Goal: Information Seeking & Learning: Check status

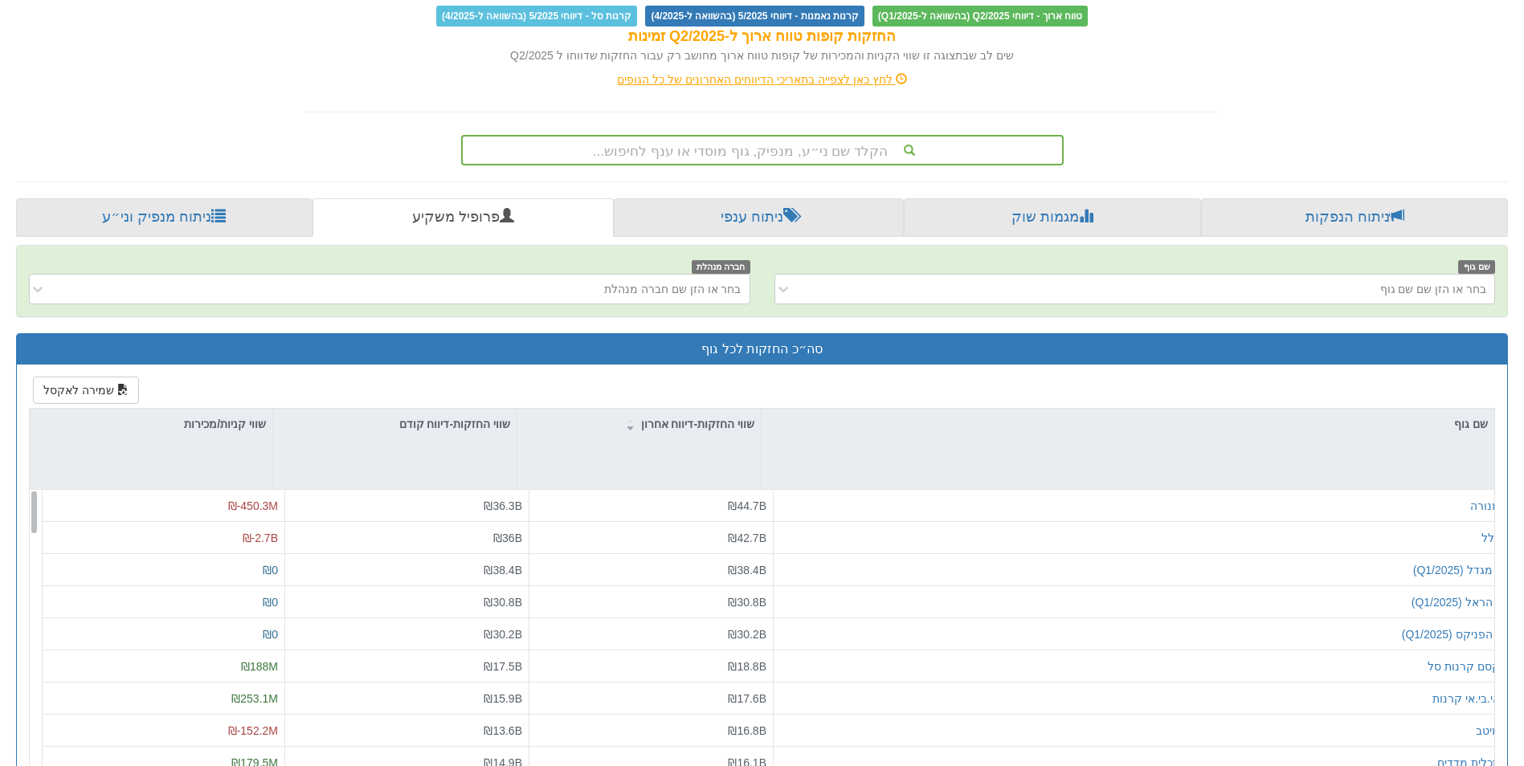
scroll to position [359, 0]
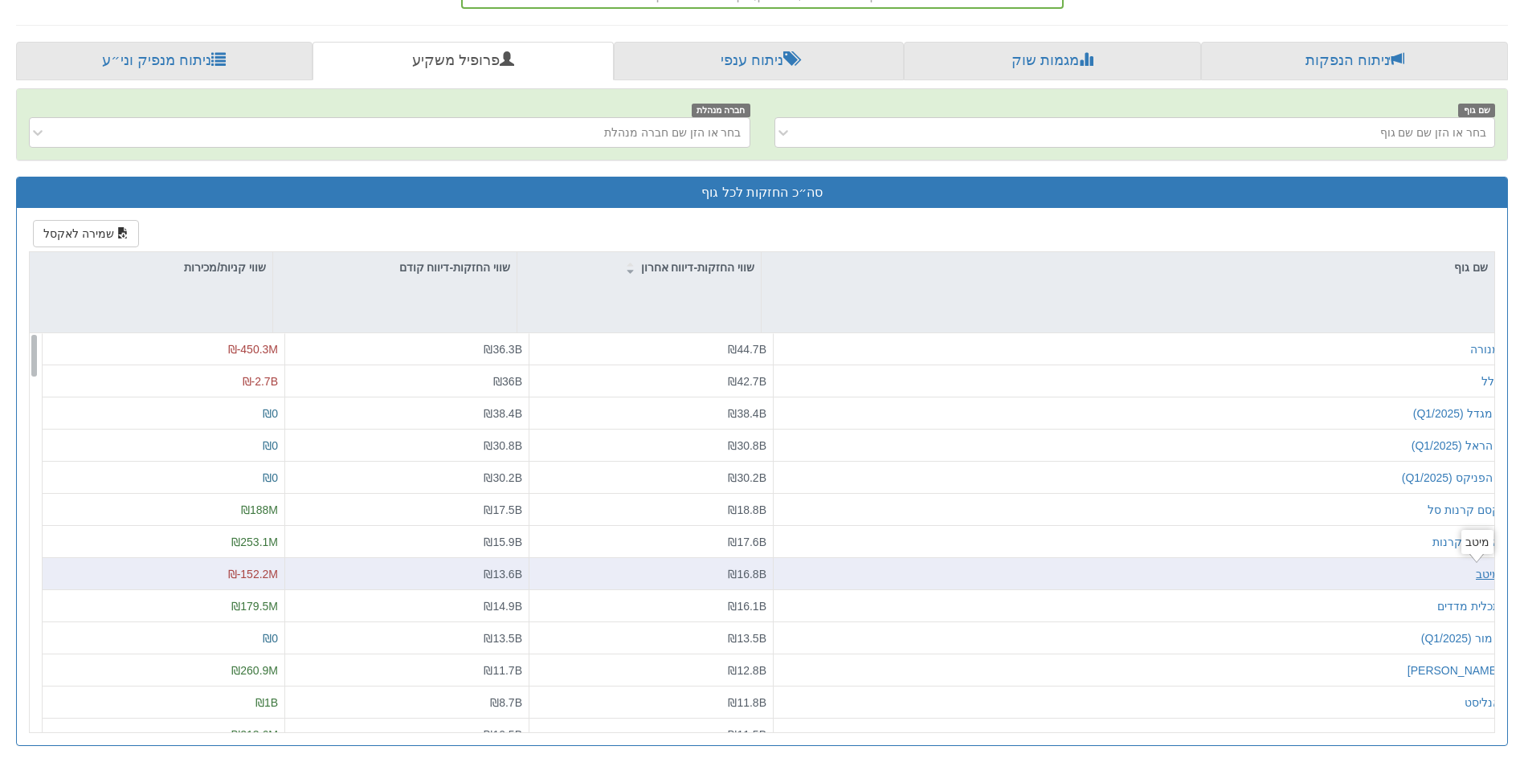
click at [1476, 581] on div "מיטב" at bounding box center [1488, 574] width 24 height 16
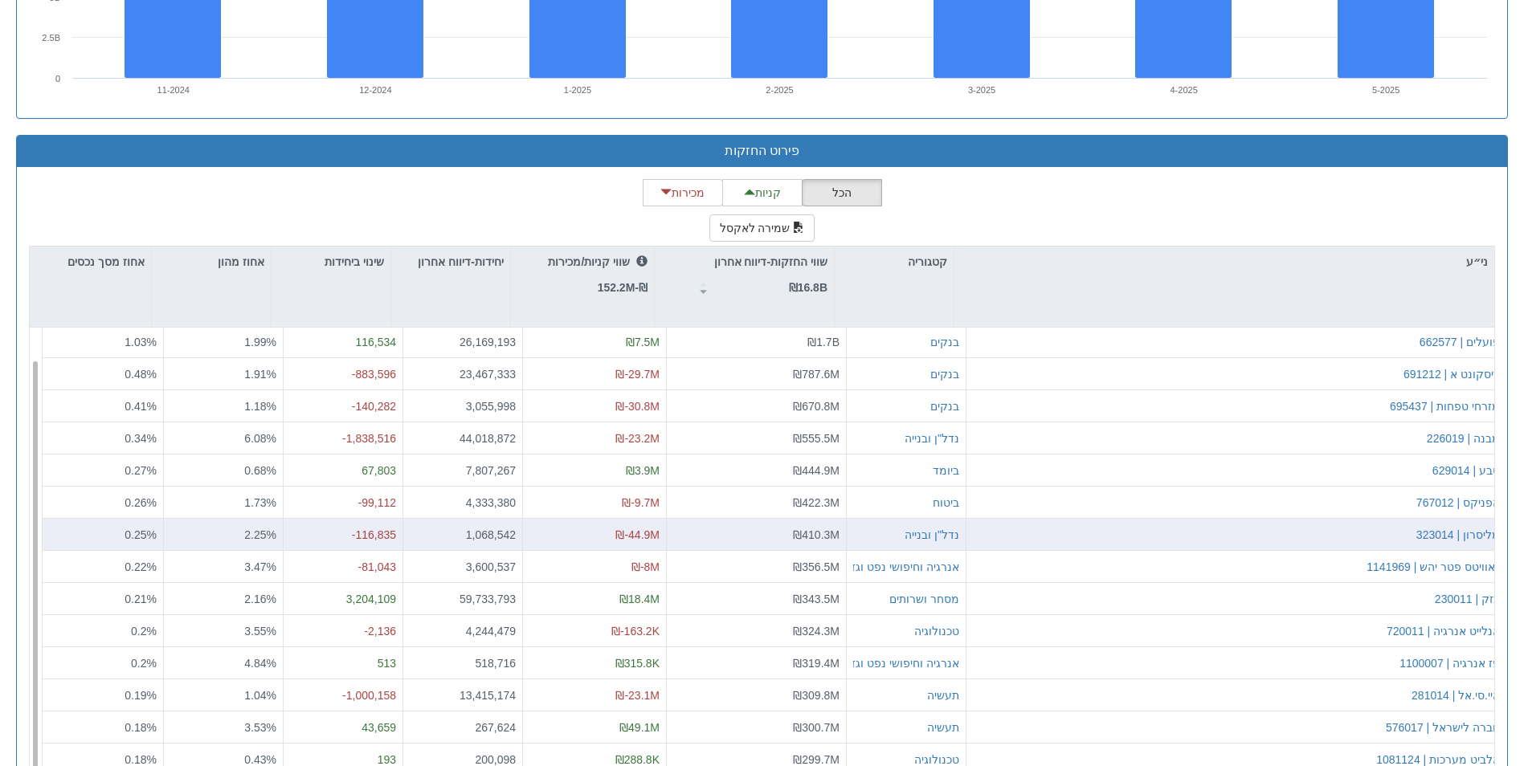
scroll to position [1479, 0]
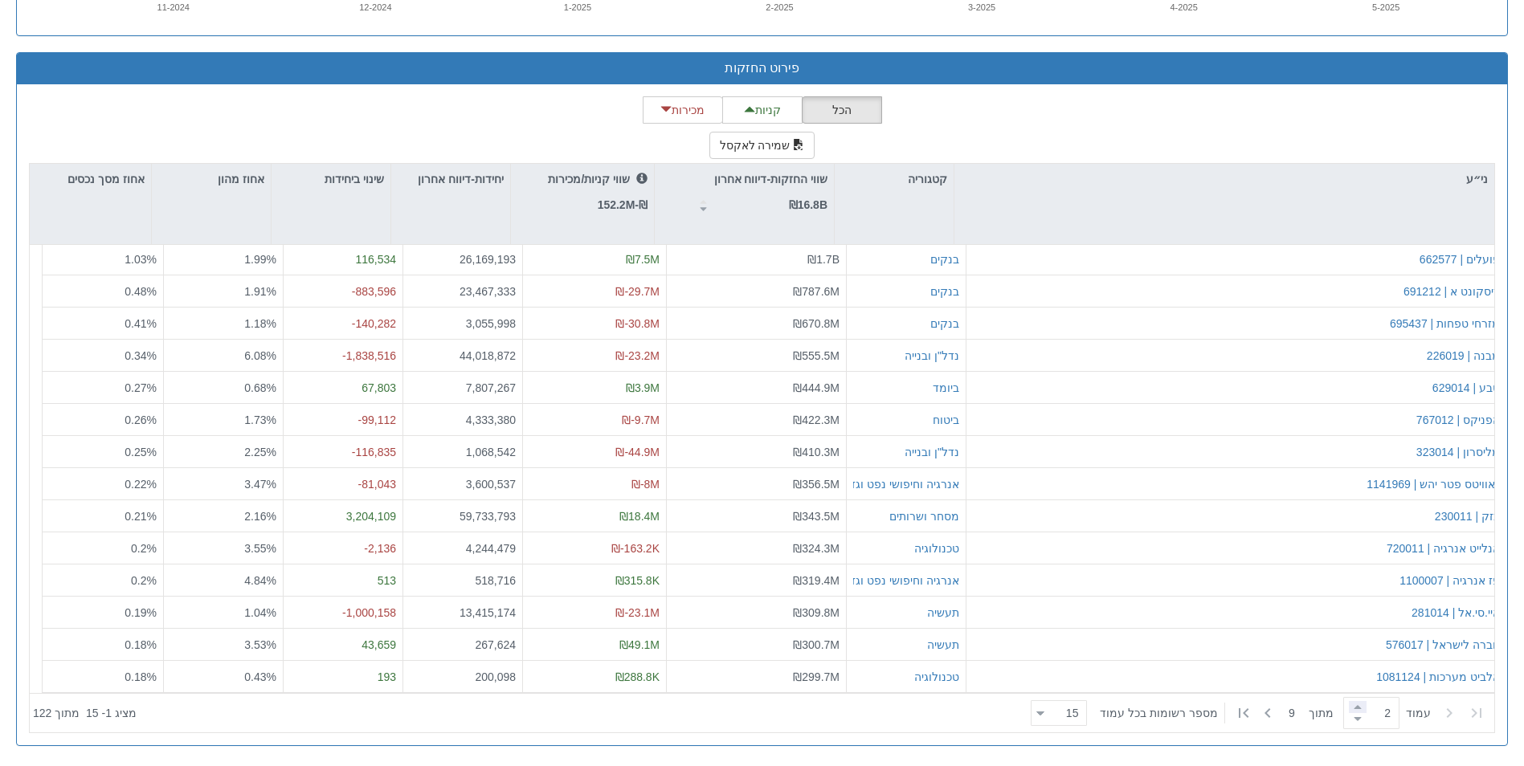
click at [1349, 709] on span at bounding box center [1358, 707] width 18 height 12
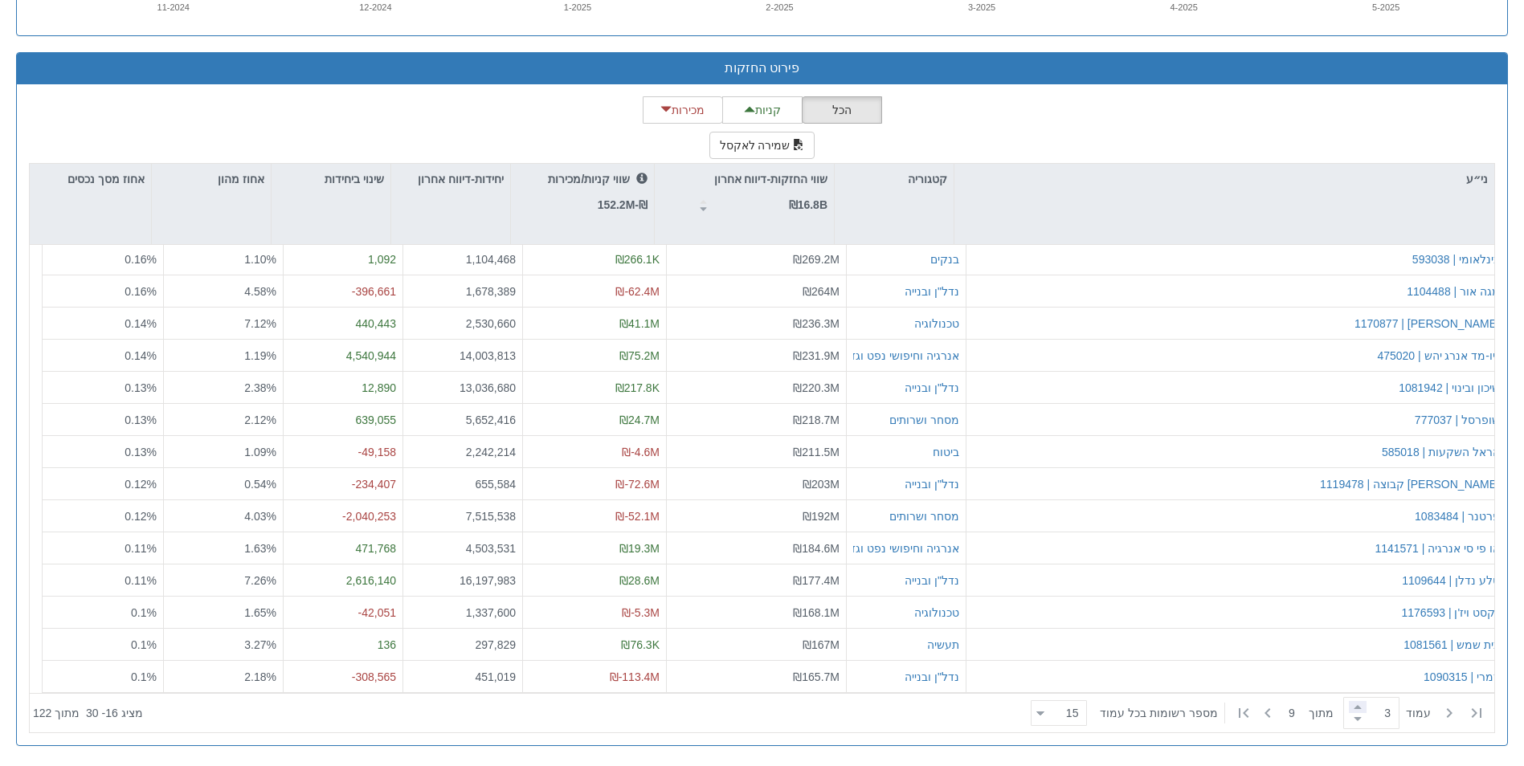
click at [1357, 705] on span at bounding box center [1358, 707] width 18 height 12
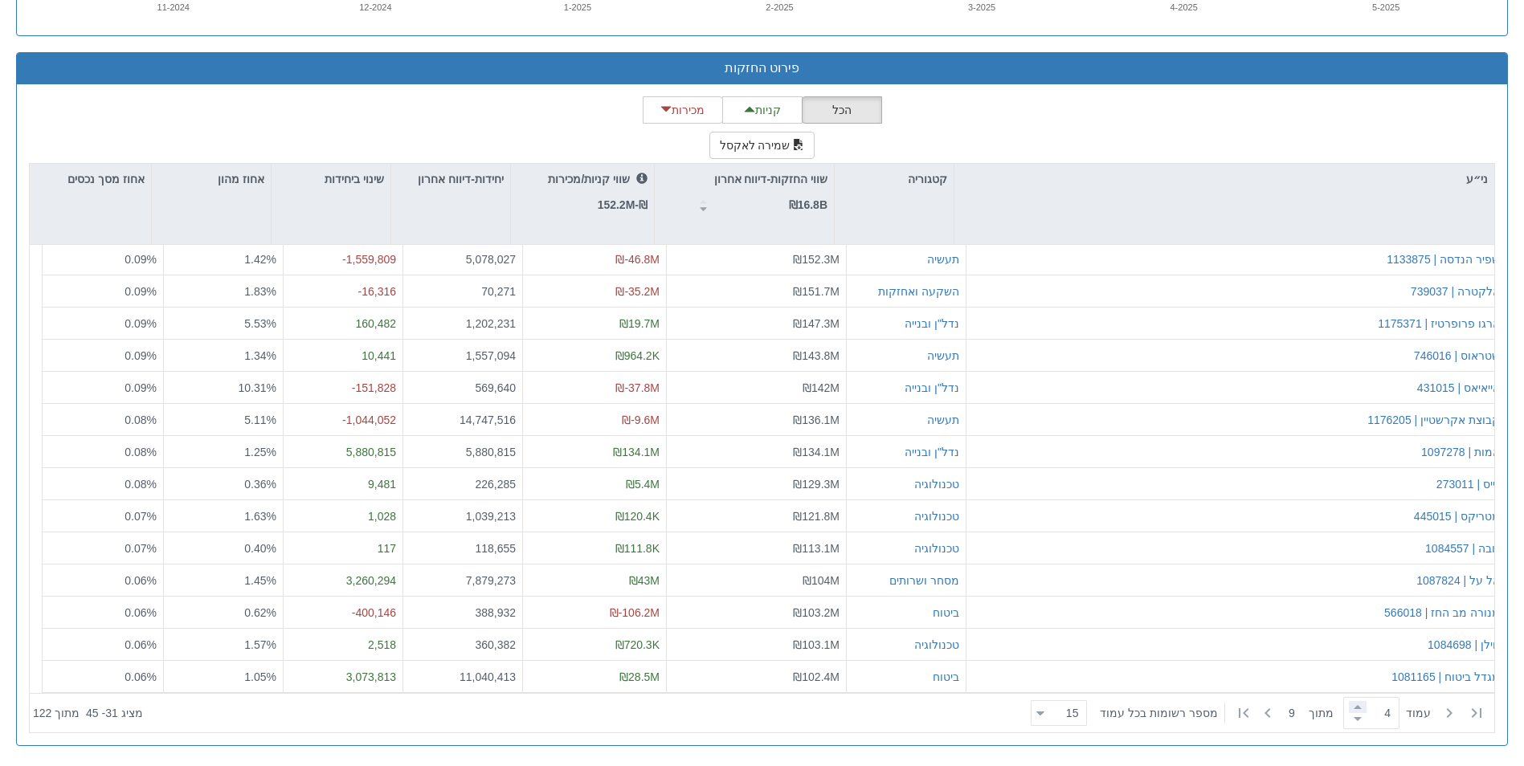
click at [1351, 709] on span at bounding box center [1358, 707] width 18 height 12
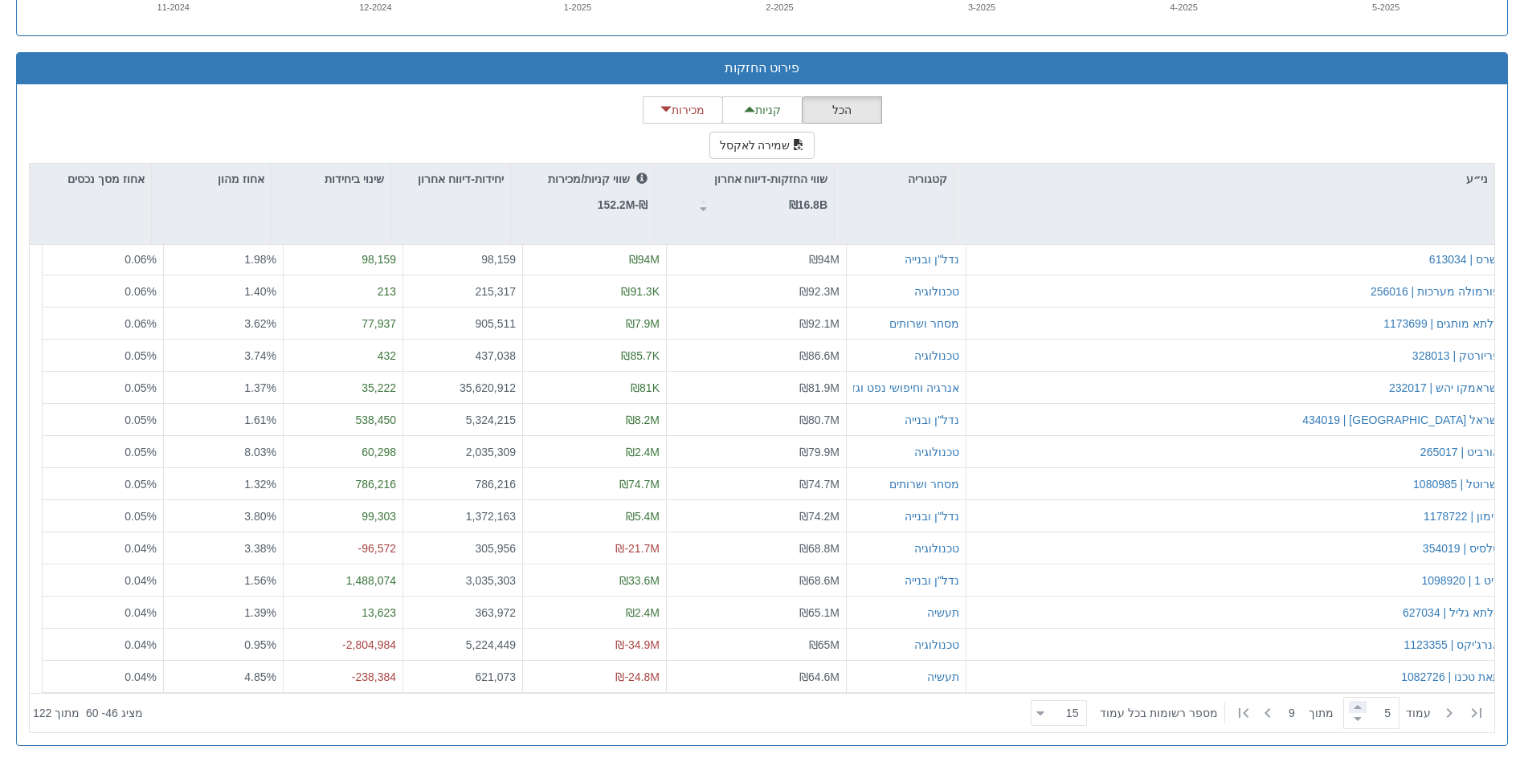
click at [1353, 707] on span at bounding box center [1358, 707] width 18 height 12
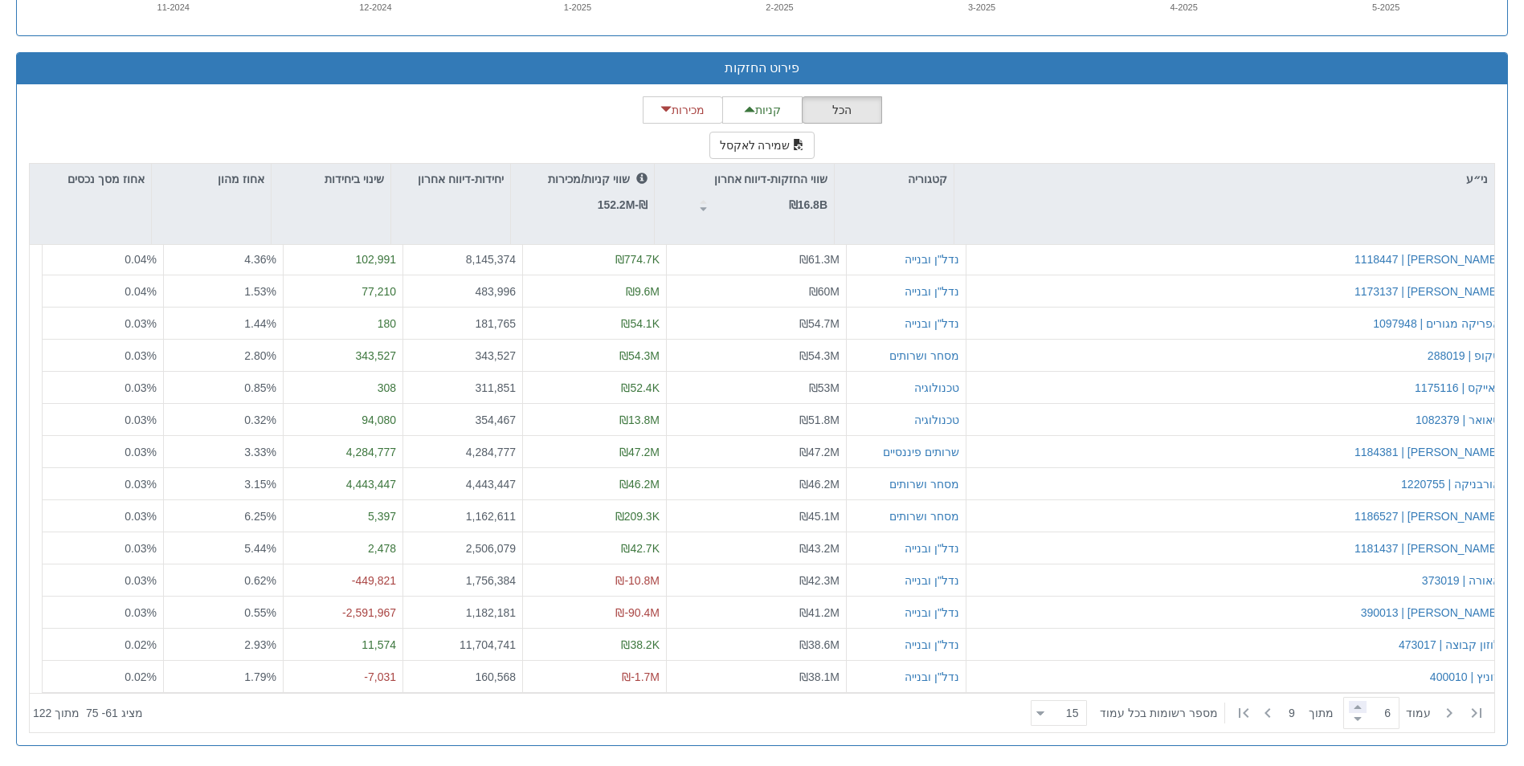
click at [1352, 705] on span at bounding box center [1358, 707] width 18 height 12
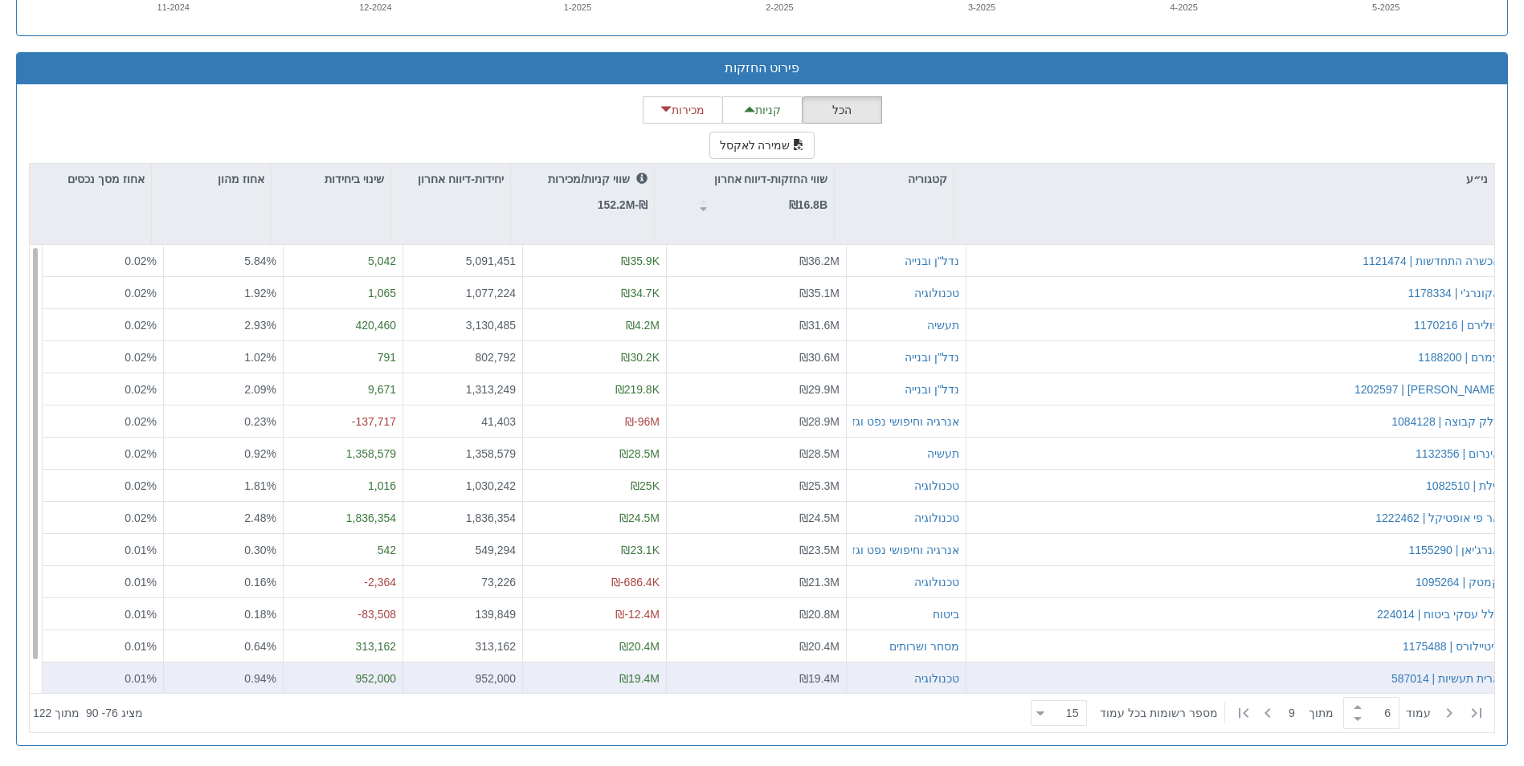
scroll to position [34, 0]
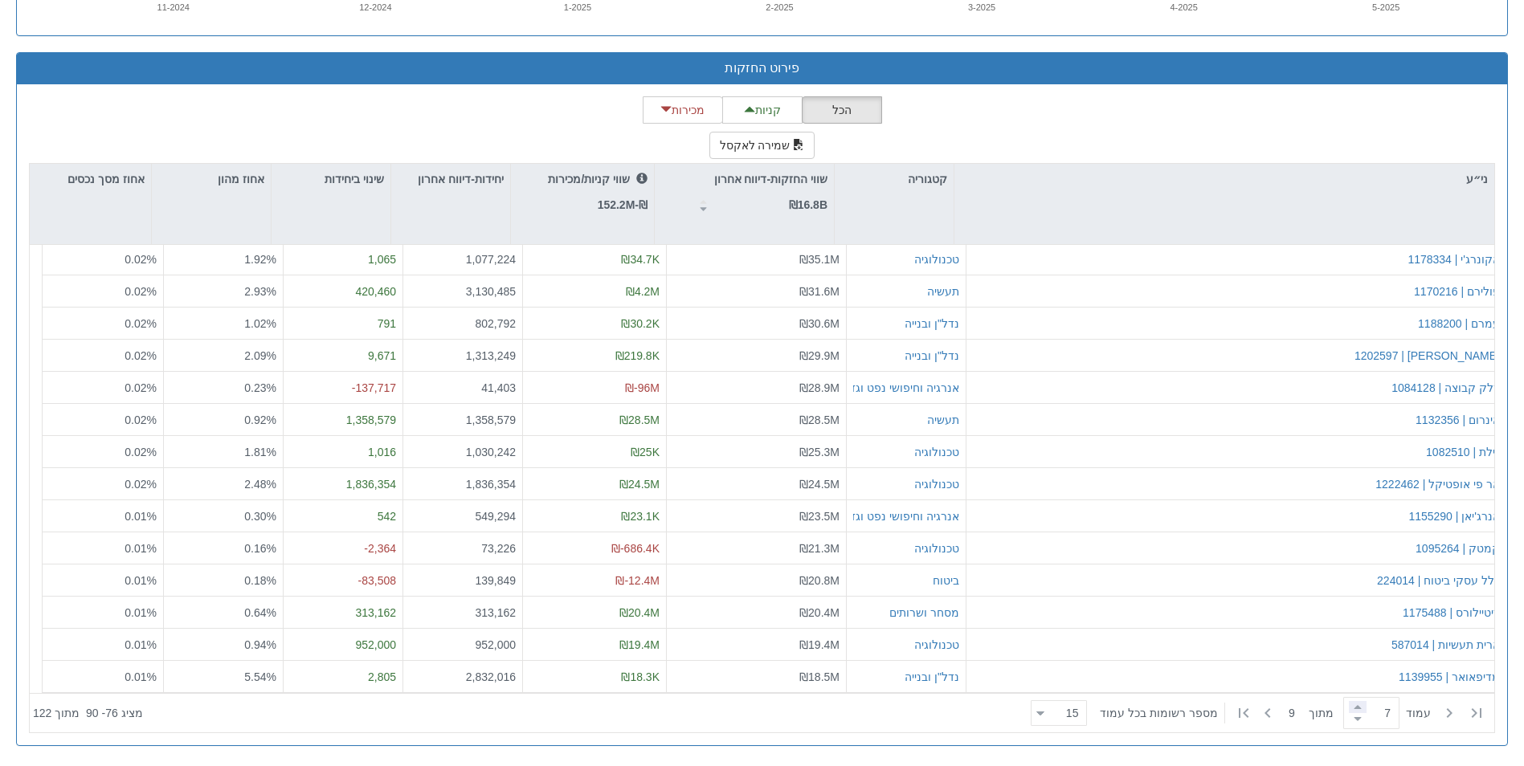
click at [1349, 707] on span at bounding box center [1358, 707] width 18 height 12
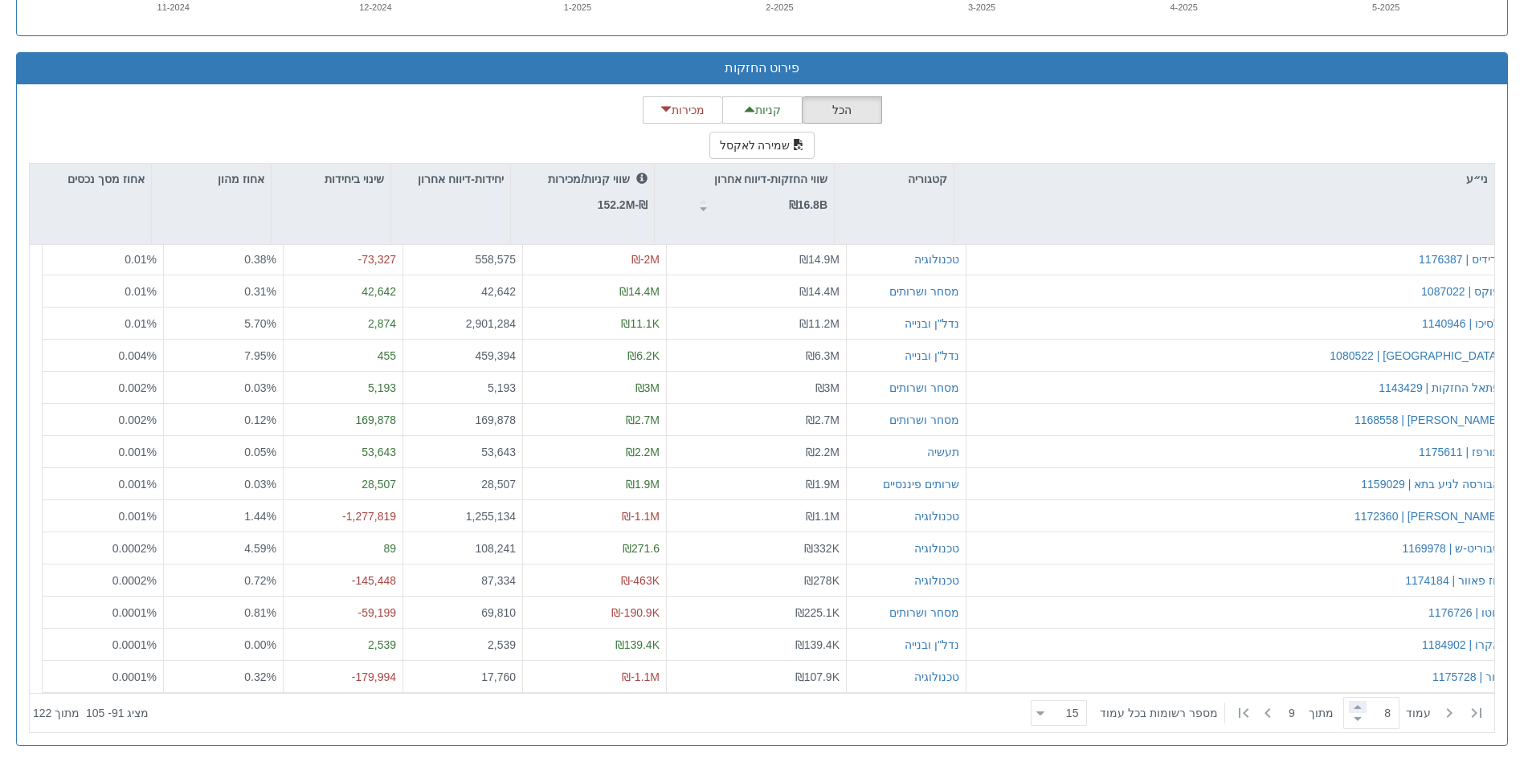
click at [1350, 707] on span at bounding box center [1358, 707] width 18 height 12
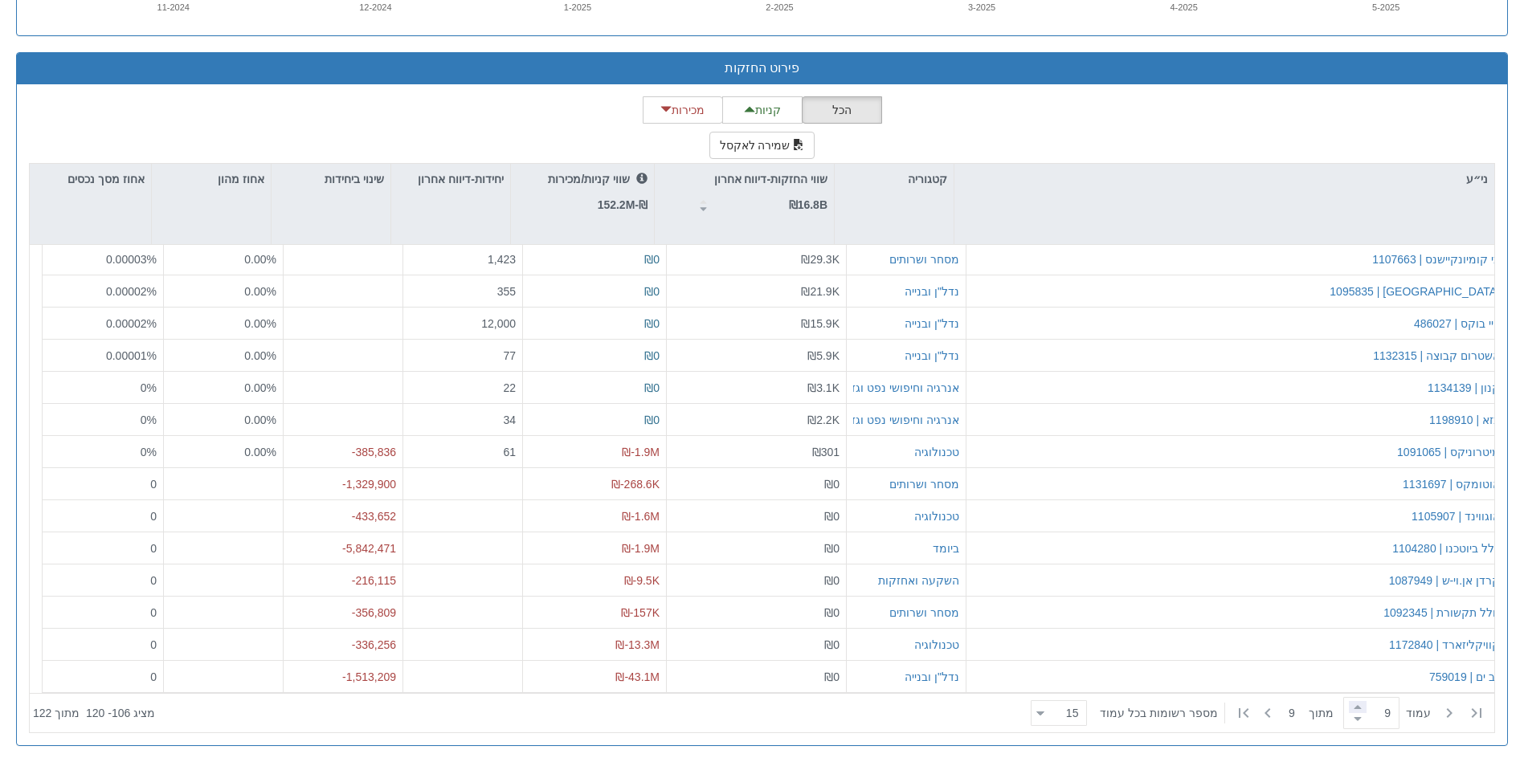
click at [1351, 710] on span at bounding box center [1358, 707] width 18 height 12
type input "9"
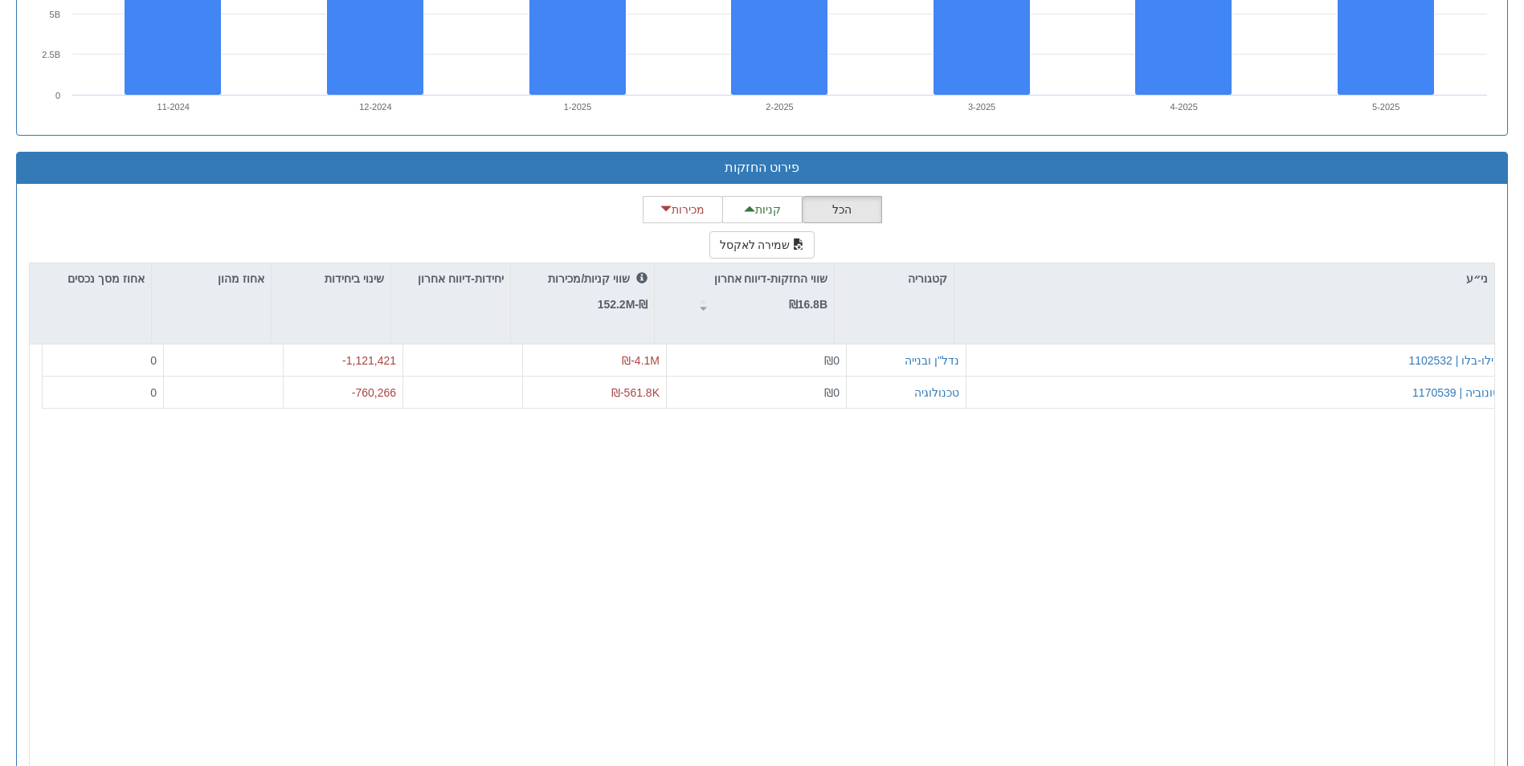
scroll to position [1238, 0]
